Goal: Connect with others: Connect with others

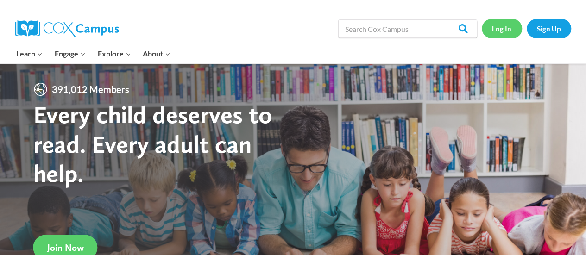
click at [505, 30] on link "Log In" at bounding box center [502, 28] width 40 height 19
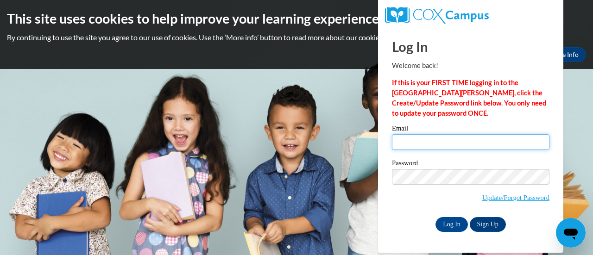
click at [428, 147] on input "Email" at bounding box center [471, 142] width 158 height 16
type input "dvanadestine@wbsd-schools.org"
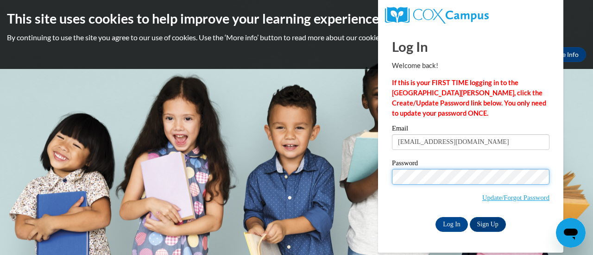
click at [435, 217] on input "Log In" at bounding box center [451, 224] width 32 height 15
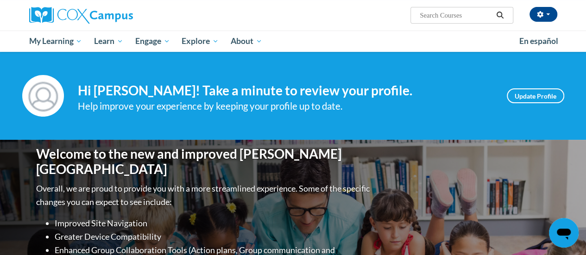
scroll to position [69, 0]
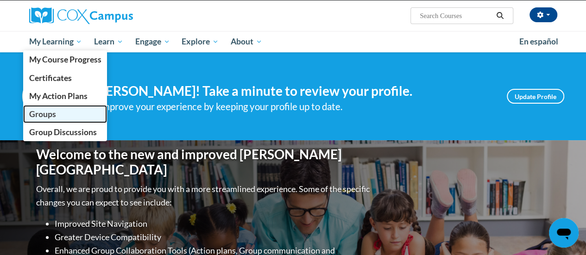
click at [61, 114] on link "Groups" at bounding box center [65, 114] width 84 height 18
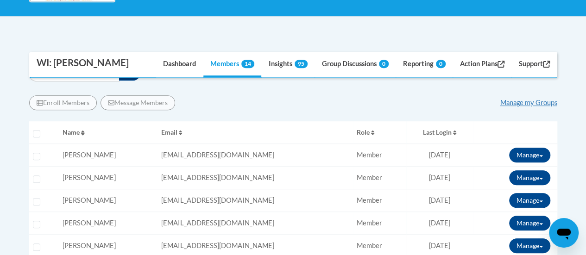
scroll to position [246, 0]
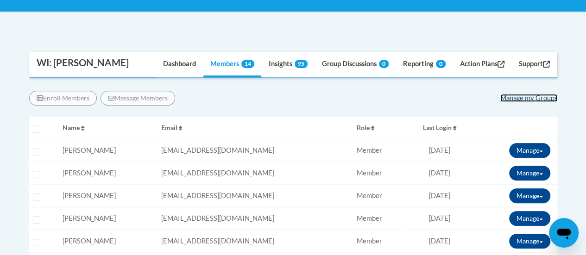
click at [522, 99] on link "Manage my Groups" at bounding box center [528, 98] width 57 height 8
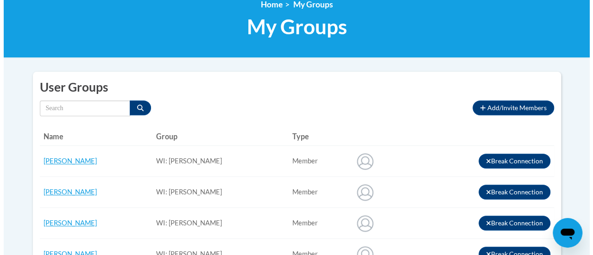
scroll to position [162, 0]
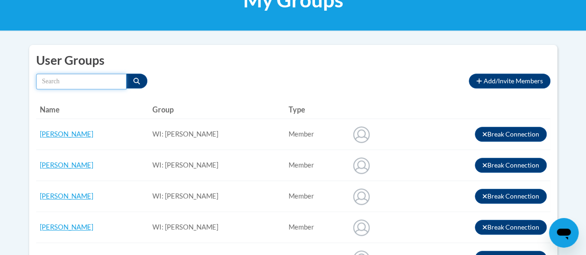
click at [64, 85] on input "Search by name" at bounding box center [81, 82] width 90 height 16
type input "craig barnes"
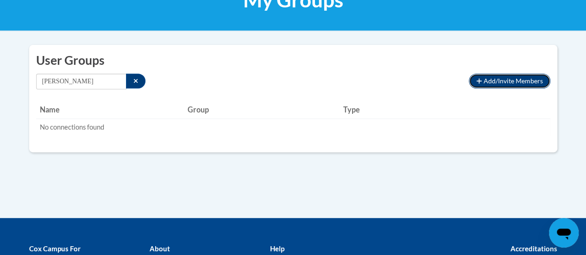
drag, startPoint x: 503, startPoint y: 82, endPoint x: 514, endPoint y: 79, distance: 11.7
click at [514, 79] on span "Add/Invite Members" at bounding box center [513, 81] width 59 height 8
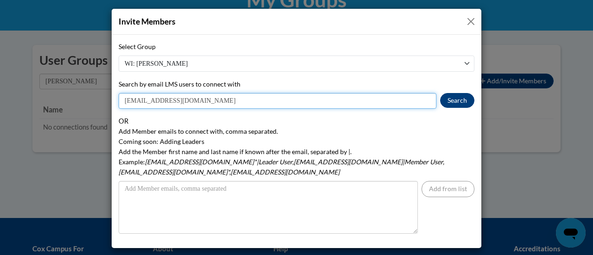
type input "[EMAIL_ADDRESS][DOMAIN_NAME]"
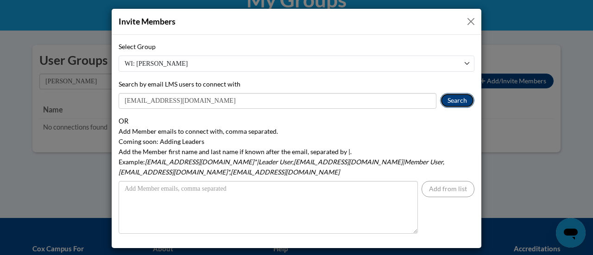
click at [455, 99] on button "Search" at bounding box center [457, 100] width 34 height 15
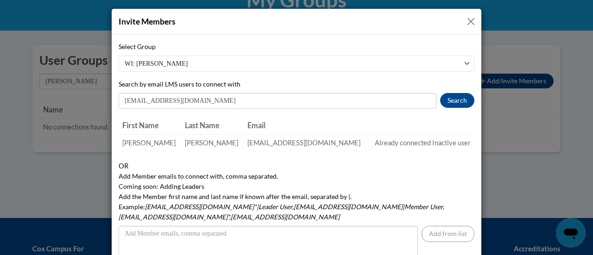
click at [244, 144] on td "[EMAIL_ADDRESS][DOMAIN_NAME]" at bounding box center [306, 142] width 124 height 17
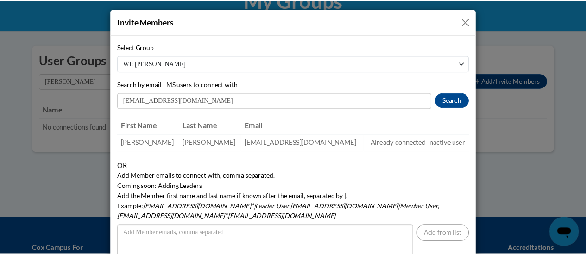
scroll to position [35, 0]
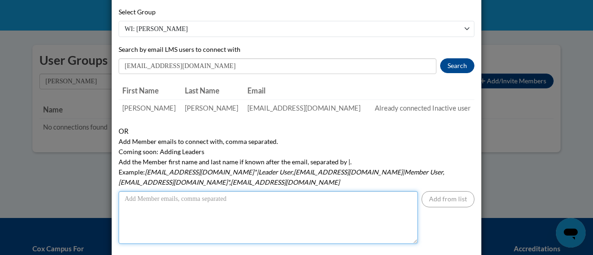
click at [231, 203] on textarea "Add Member emails to connect with, comma separated. Coming soon: Adding Leaders…" at bounding box center [268, 217] width 299 height 53
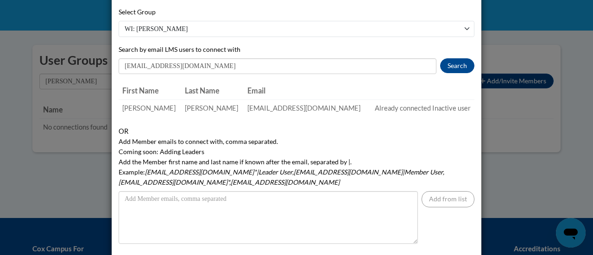
click at [327, 142] on label "Add Member emails to connect with, comma separated. Coming soon: Adding Leaders…" at bounding box center [297, 162] width 356 height 51
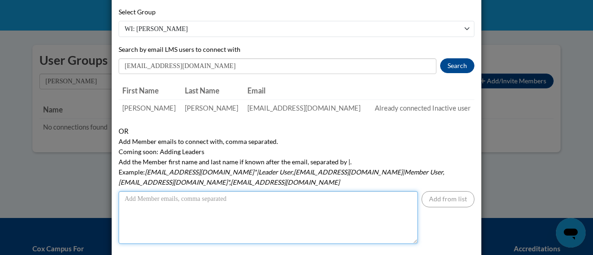
click at [327, 191] on textarea "Add Member emails to connect with, comma separated. Coming soon: Adding Leaders…" at bounding box center [268, 217] width 299 height 53
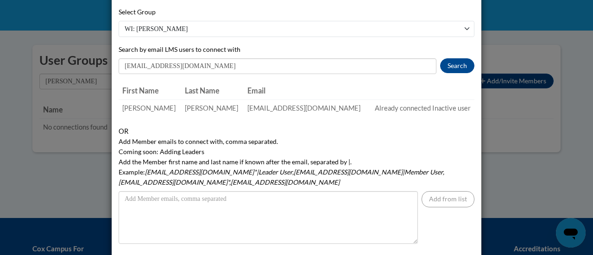
click at [465, 29] on select "WI: Jackson" at bounding box center [297, 29] width 356 height 16
click at [276, 105] on td "cbarnes@wbsd-schools.org" at bounding box center [306, 108] width 124 height 17
click at [276, 105] on td "[EMAIL_ADDRESS][DOMAIN_NAME]" at bounding box center [306, 108] width 124 height 17
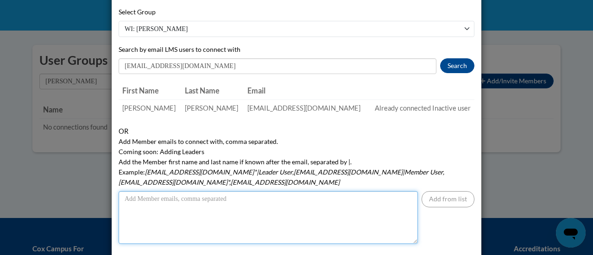
click at [193, 204] on textarea "Add Member emails to connect with, comma separated. Coming soon: Adding Leaders…" at bounding box center [268, 217] width 299 height 53
type textarea "[EMAIL_ADDRESS][DOMAIN_NAME]"
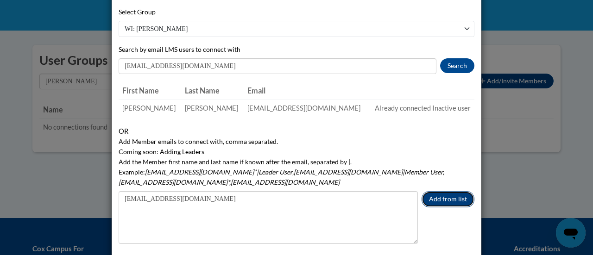
click at [440, 191] on button "Add from list" at bounding box center [448, 199] width 53 height 16
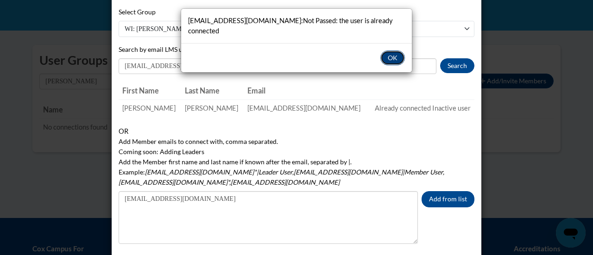
click at [391, 50] on button "OK" at bounding box center [392, 57] width 25 height 15
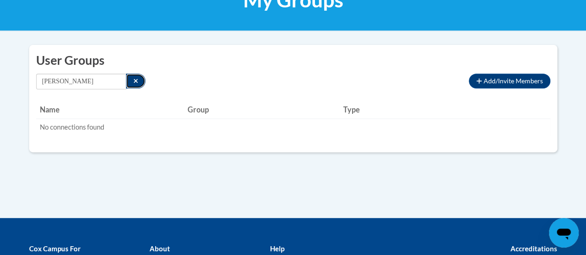
click at [135, 81] on icon "Search" at bounding box center [135, 81] width 5 height 6
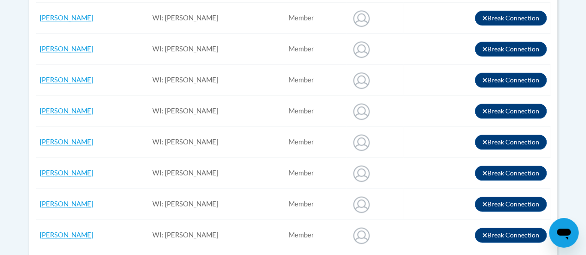
scroll to position [465, 0]
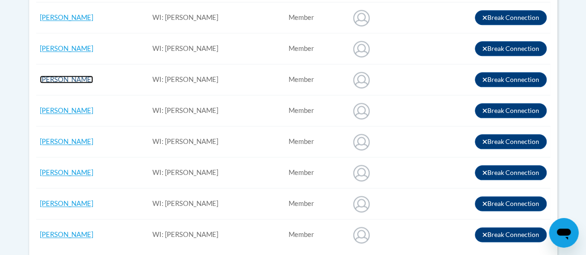
click at [61, 78] on link "[PERSON_NAME]" at bounding box center [66, 80] width 53 height 8
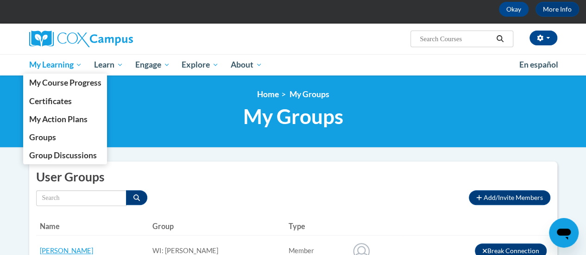
scroll to position [44, 0]
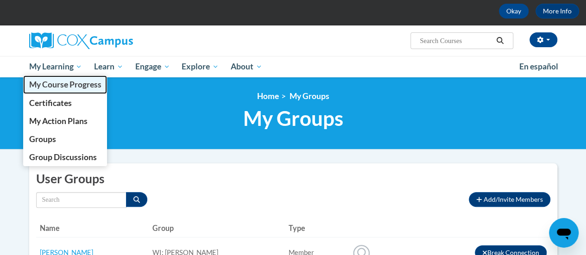
click at [55, 85] on span "My Course Progress" at bounding box center [65, 85] width 72 height 10
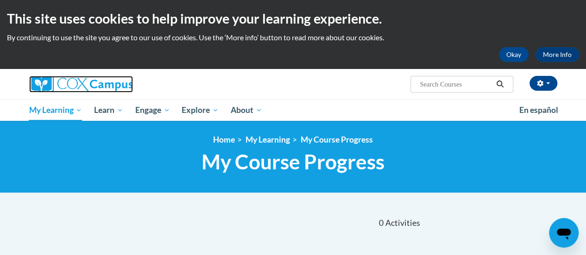
click at [43, 89] on img at bounding box center [81, 84] width 104 height 17
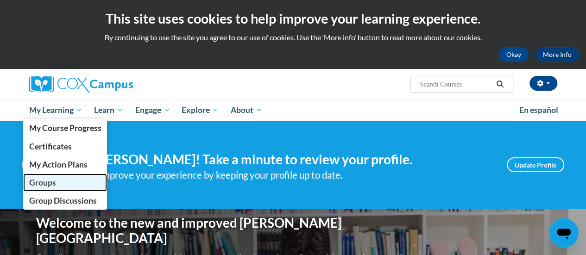
click at [55, 186] on span "Groups" at bounding box center [42, 183] width 27 height 10
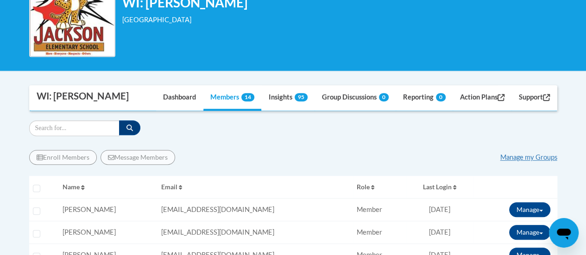
scroll to position [218, 0]
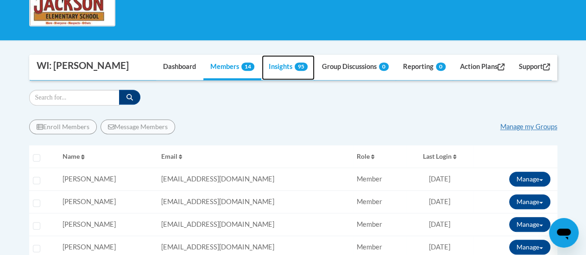
click at [276, 68] on link "Insights 95" at bounding box center [288, 67] width 53 height 25
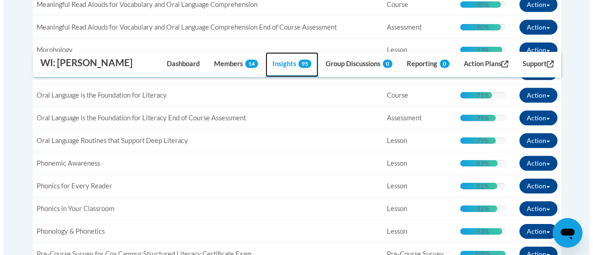
scroll to position [1362, 0]
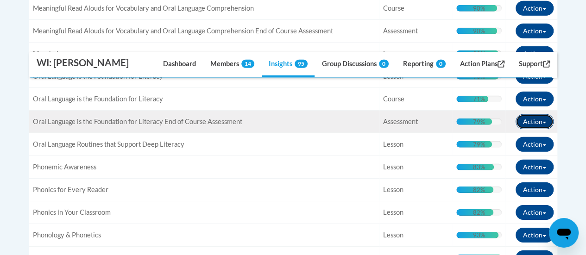
click at [544, 114] on button "Action" at bounding box center [535, 121] width 38 height 15
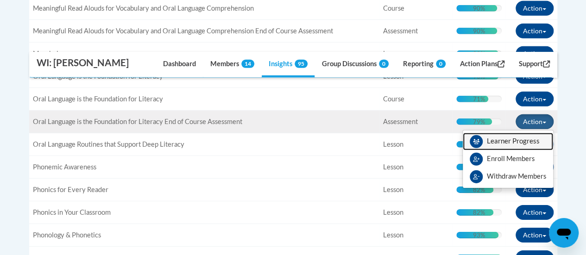
click at [520, 144] on span "View Members" at bounding box center [513, 144] width 53 height 0
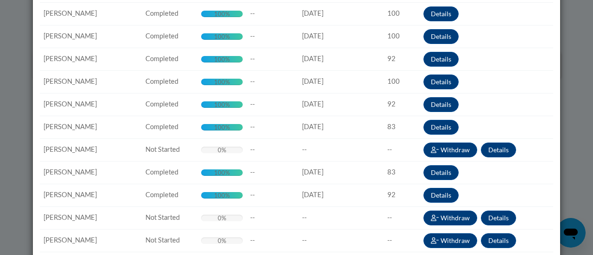
scroll to position [123, 0]
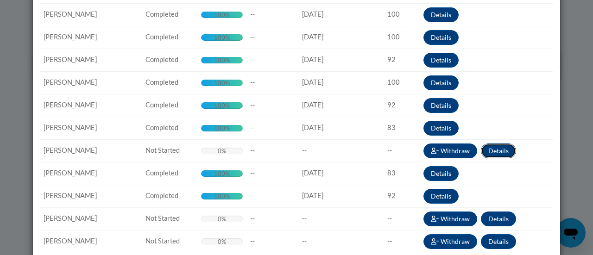
click at [498, 147] on button "Details" at bounding box center [498, 151] width 35 height 15
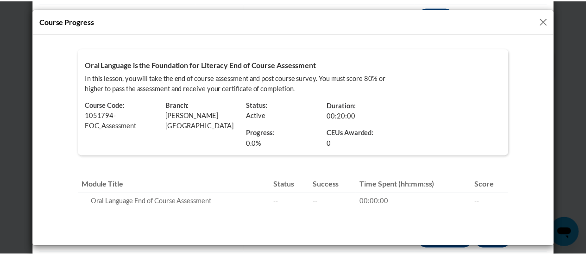
scroll to position [0, 0]
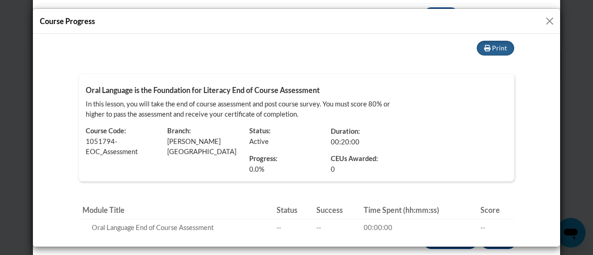
click at [547, 22] on button "Close" at bounding box center [550, 21] width 12 height 12
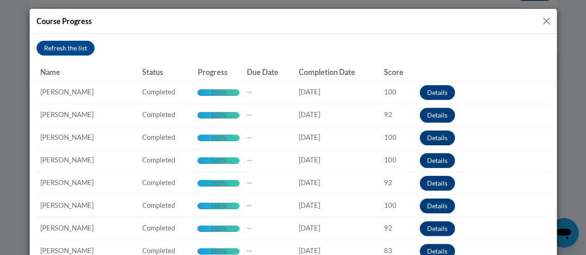
click at [544, 17] on button "Close" at bounding box center [547, 21] width 12 height 12
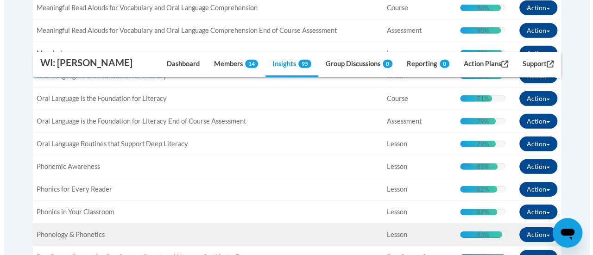
scroll to position [1362, 0]
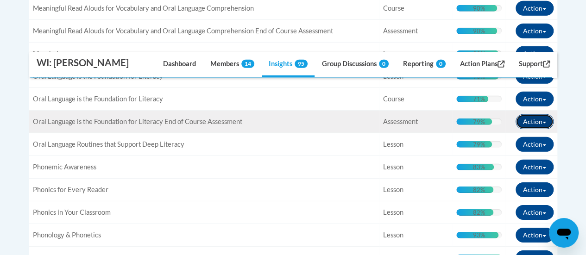
click at [542, 114] on button "Action" at bounding box center [535, 121] width 38 height 15
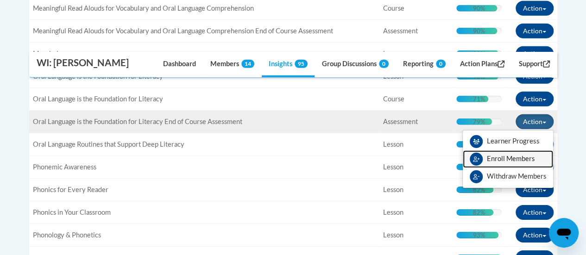
click at [520, 155] on span "Enroll Members" at bounding box center [511, 159] width 48 height 8
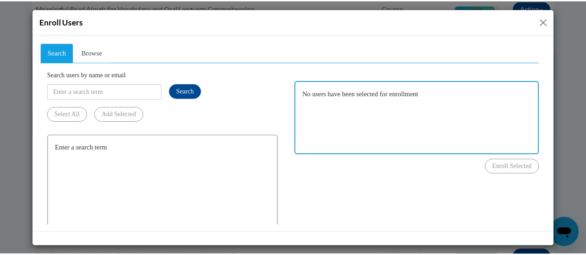
scroll to position [0, 0]
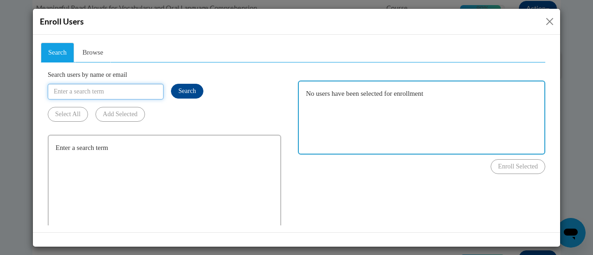
click at [121, 90] on input "Search users by name or email" at bounding box center [106, 91] width 116 height 16
type input "[EMAIL_ADDRESS][DOMAIN_NAME]"
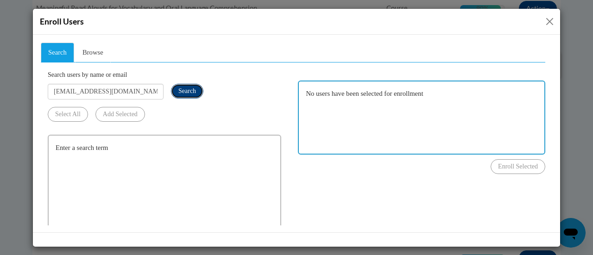
click at [183, 89] on span "Search" at bounding box center [187, 90] width 18 height 7
click at [547, 19] on button "Close" at bounding box center [550, 22] width 12 height 12
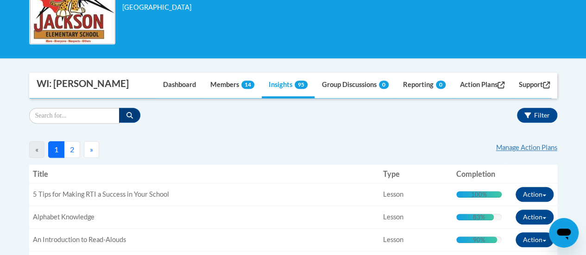
scroll to position [200, 0]
